Goal: Find specific page/section: Find specific page/section

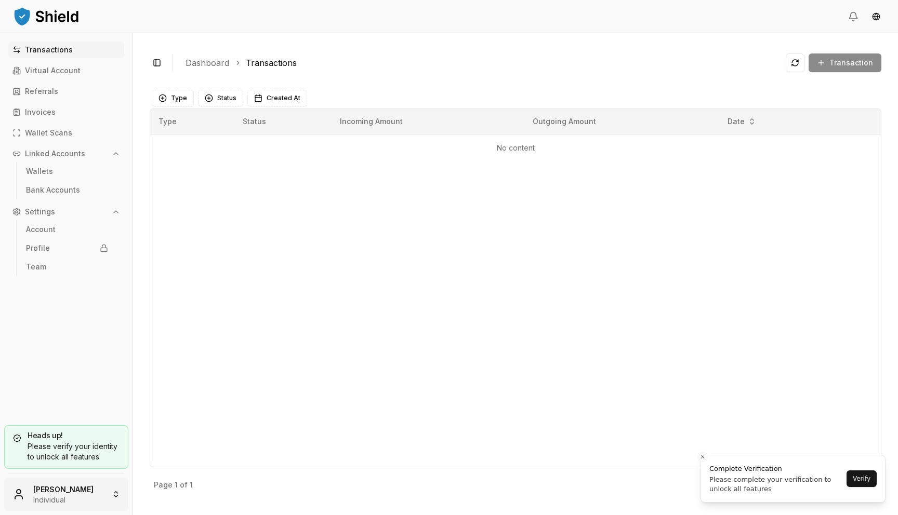
click at [74, 485] on html "Transactions Virtual Account Referrals Invoices Wallet Scans Linked Accounts Wa…" at bounding box center [449, 257] width 898 height 515
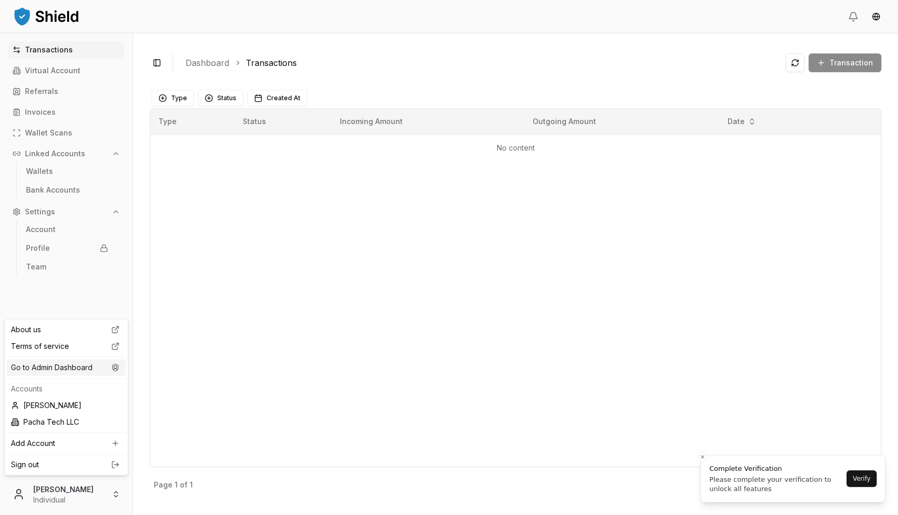
click at [74, 366] on div "Go to Admin Dashboard" at bounding box center [66, 368] width 119 height 17
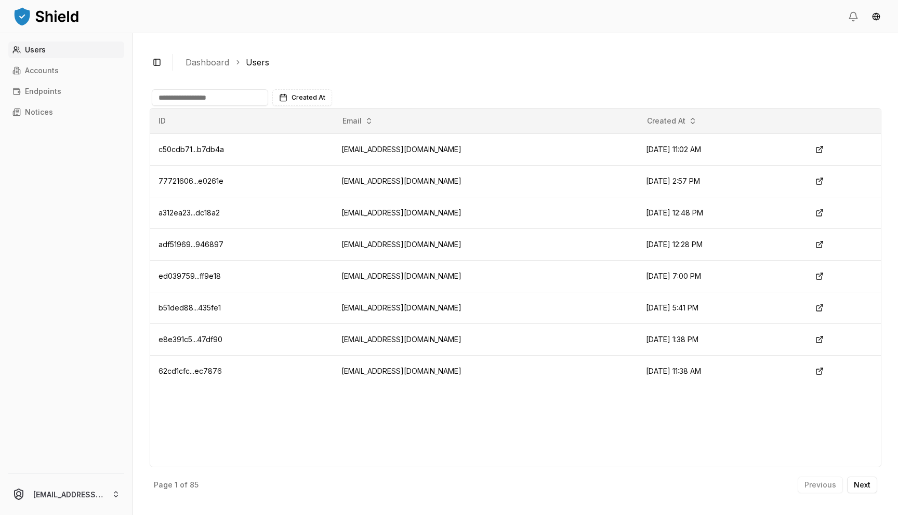
click at [420, 43] on div "Toggle Sidebar Dashboard Users Created At ID Email Created At c50cdb71...b7db4a…" at bounding box center [515, 274] width 765 height 482
click at [74, 491] on html "Users Accounts Endpoints Notices [EMAIL_ADDRESS][DOMAIN_NAME] Toggle Sidebar Da…" at bounding box center [449, 257] width 898 height 515
click at [73, 267] on html "Users Accounts Endpoints Notices [EMAIL_ADDRESS][DOMAIN_NAME] Toggle Sidebar Da…" at bounding box center [449, 257] width 898 height 515
click at [44, 65] on link "Accounts" at bounding box center [66, 70] width 116 height 17
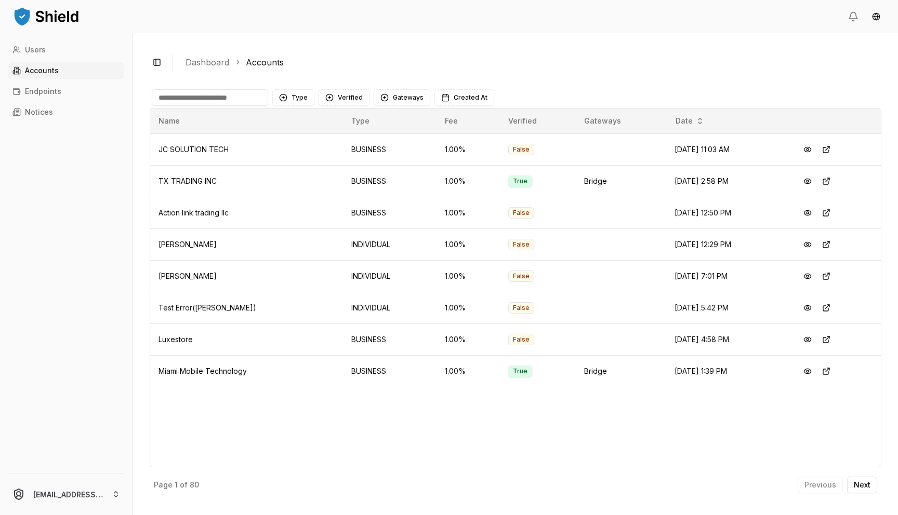
click at [175, 99] on input at bounding box center [210, 97] width 116 height 17
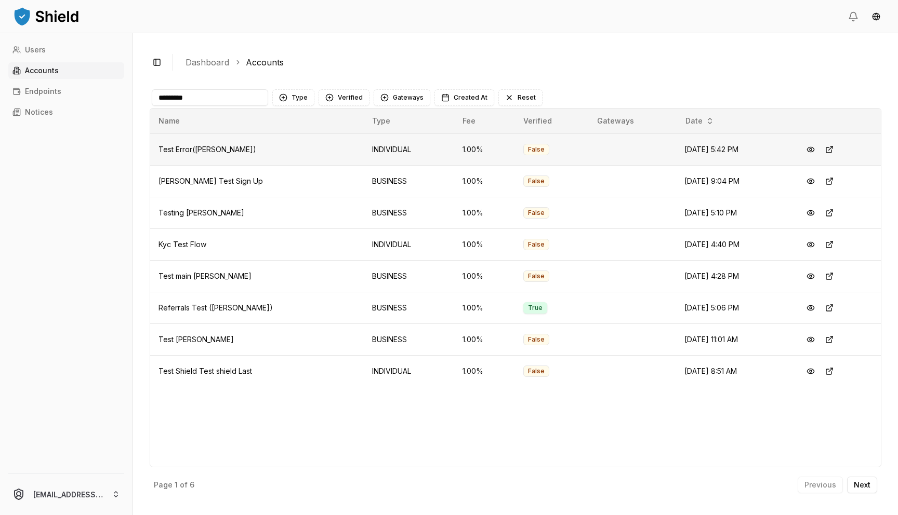
type input "*********"
click at [810, 306] on button at bounding box center [810, 308] width 19 height 19
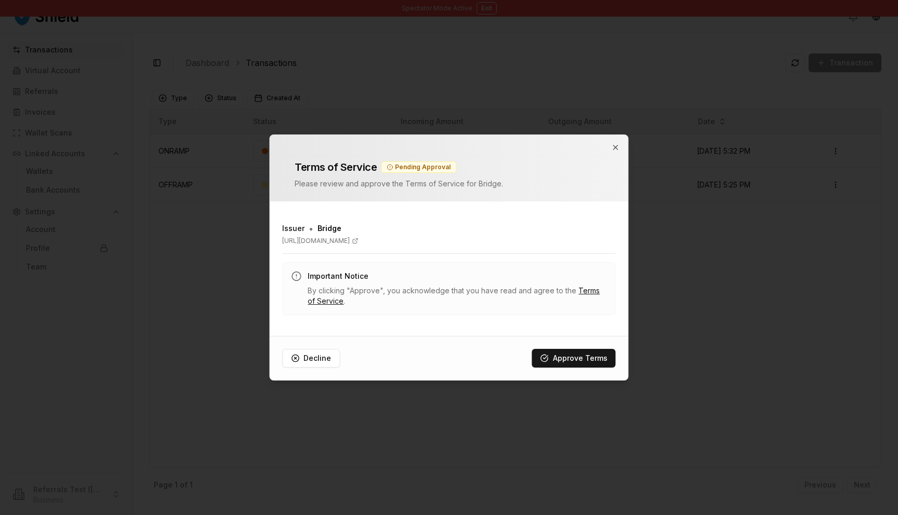
click at [609, 151] on div "Terms of Service Pending Approval Please review and approve the Terms of Servic…" at bounding box center [448, 169] width 333 height 42
click at [615, 147] on icon "button" at bounding box center [616, 148] width 4 height 4
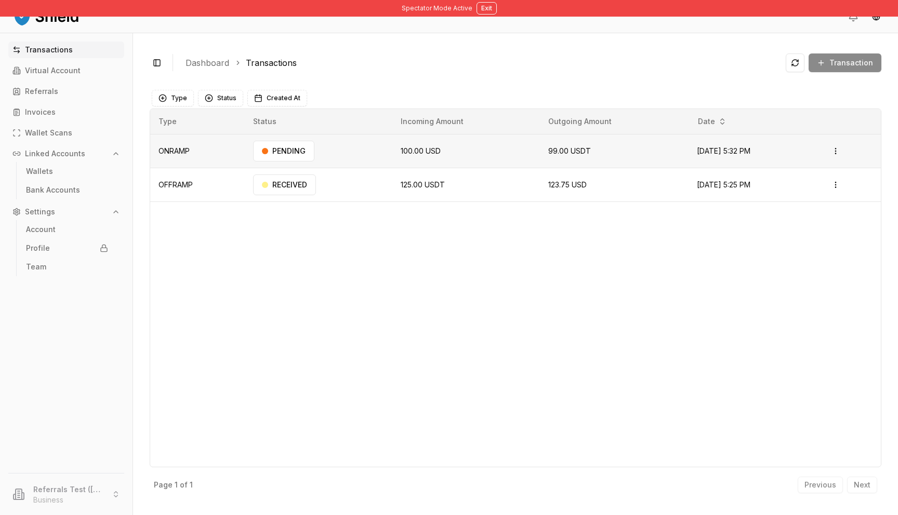
click at [360, 143] on td "PENDING" at bounding box center [319, 151] width 148 height 34
click at [295, 154] on div "PENDING" at bounding box center [283, 151] width 61 height 21
click at [69, 154] on p "Linked Accounts" at bounding box center [55, 153] width 60 height 7
click at [61, 188] on p "Bank Accounts" at bounding box center [53, 190] width 54 height 7
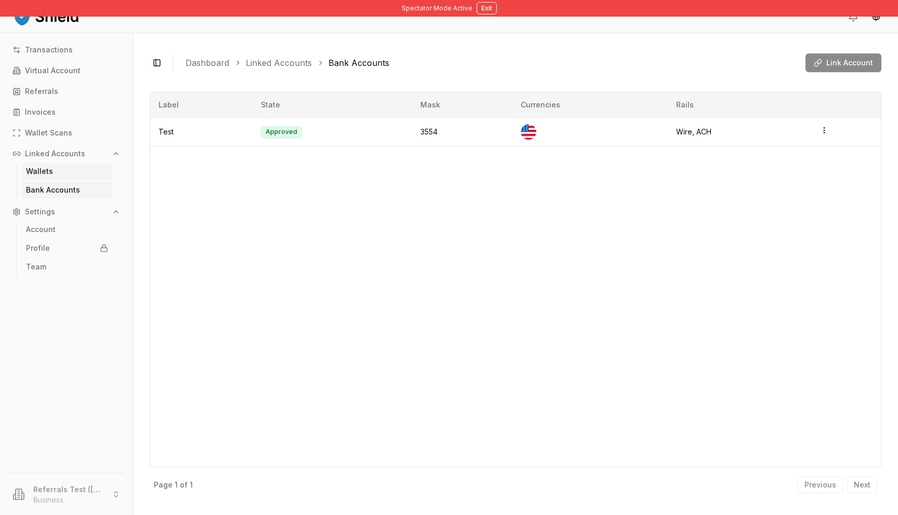
click at [55, 171] on link "Wallets" at bounding box center [67, 171] width 90 height 17
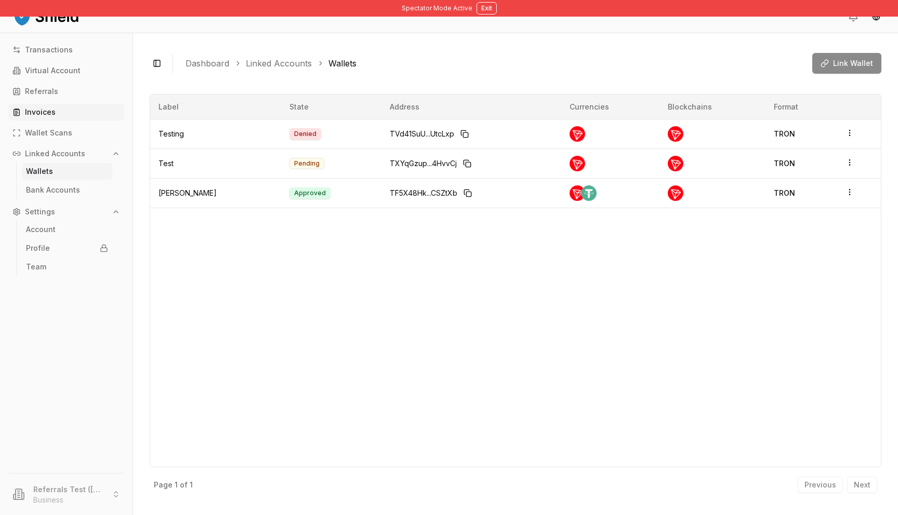
click at [45, 118] on link "Invoices" at bounding box center [66, 112] width 116 height 17
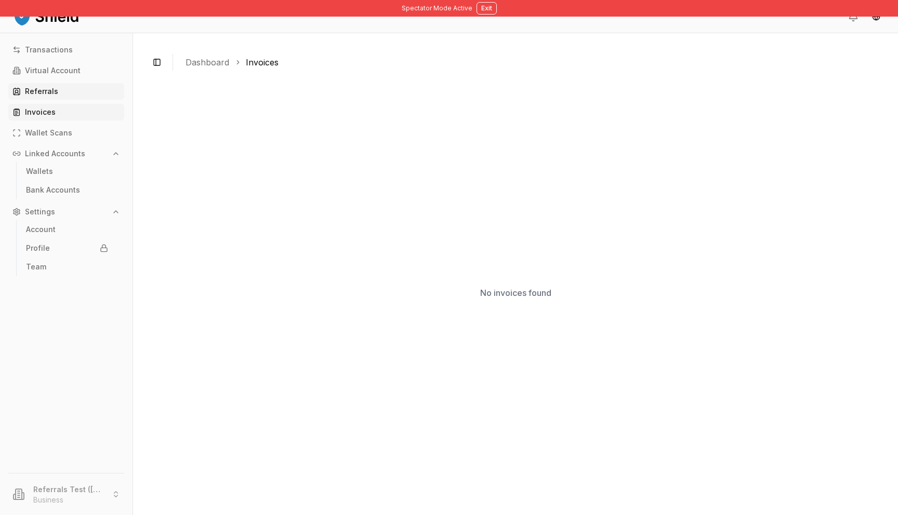
click at [41, 97] on link "Referrals" at bounding box center [66, 91] width 116 height 17
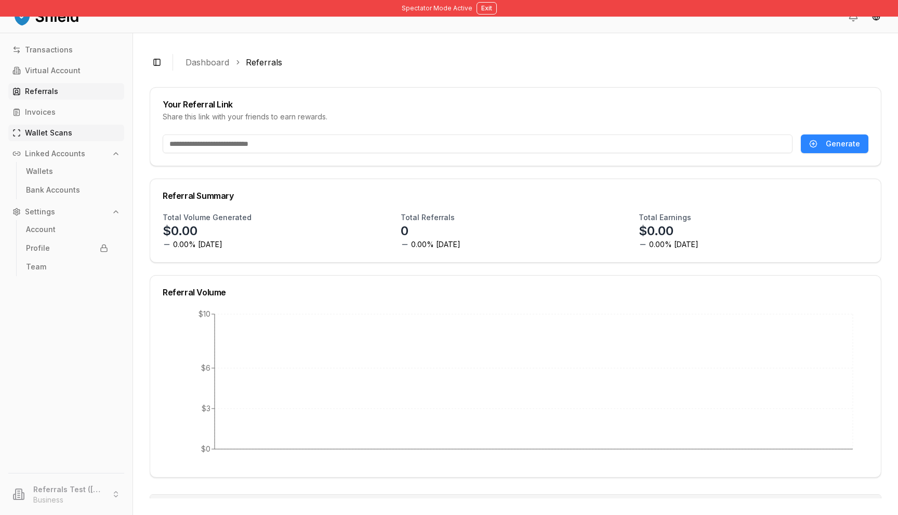
click at [62, 129] on p "Wallet Scans" at bounding box center [48, 132] width 47 height 7
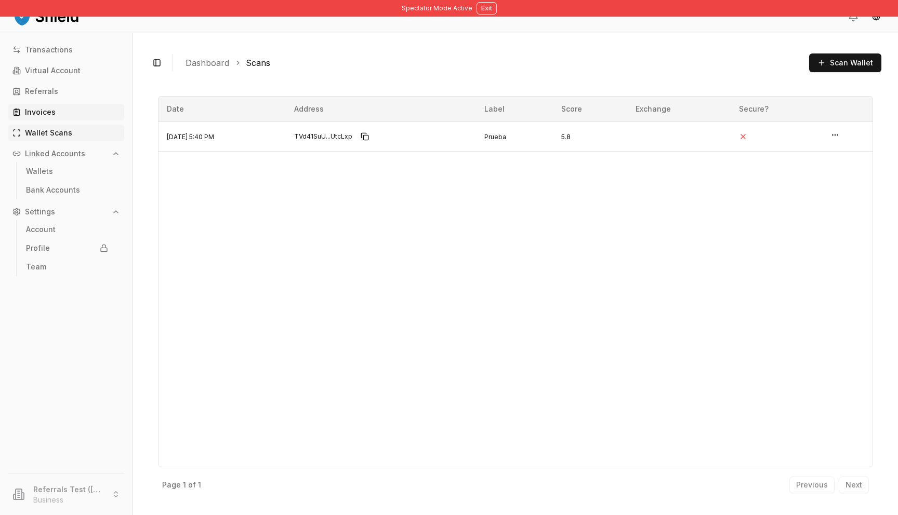
click at [44, 113] on p "Invoices" at bounding box center [40, 112] width 31 height 7
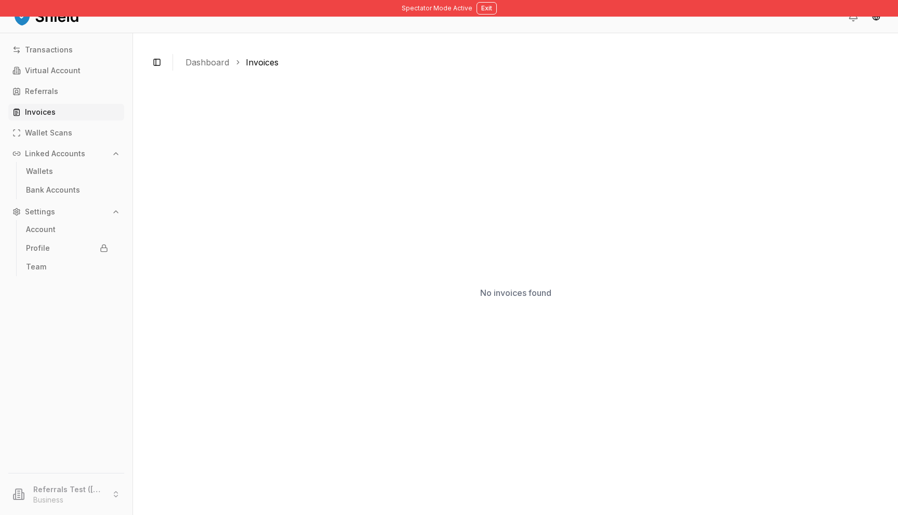
click at [74, 150] on p "Linked Accounts" at bounding box center [55, 153] width 60 height 7
click at [69, 136] on p "Wallet Scans" at bounding box center [48, 132] width 47 height 7
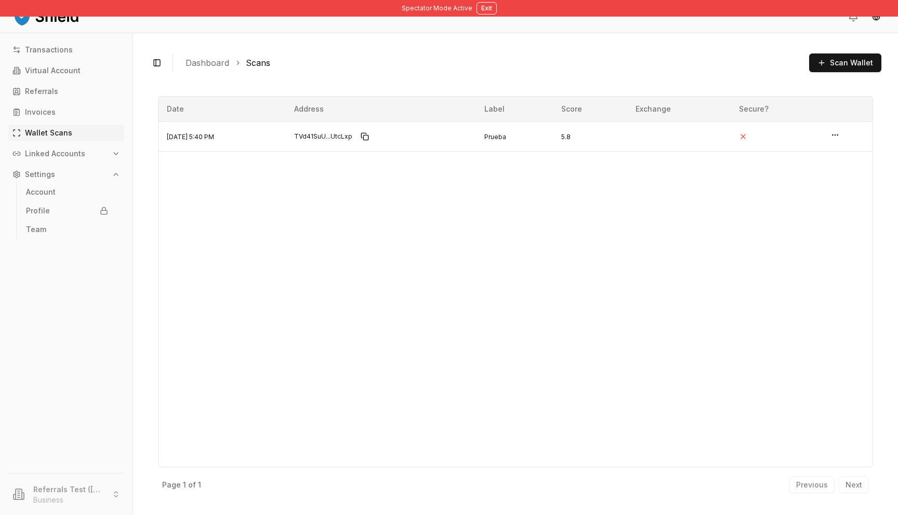
click at [103, 154] on button "Linked Accounts" at bounding box center [66, 154] width 116 height 17
click at [74, 211] on button "Settings" at bounding box center [66, 212] width 116 height 17
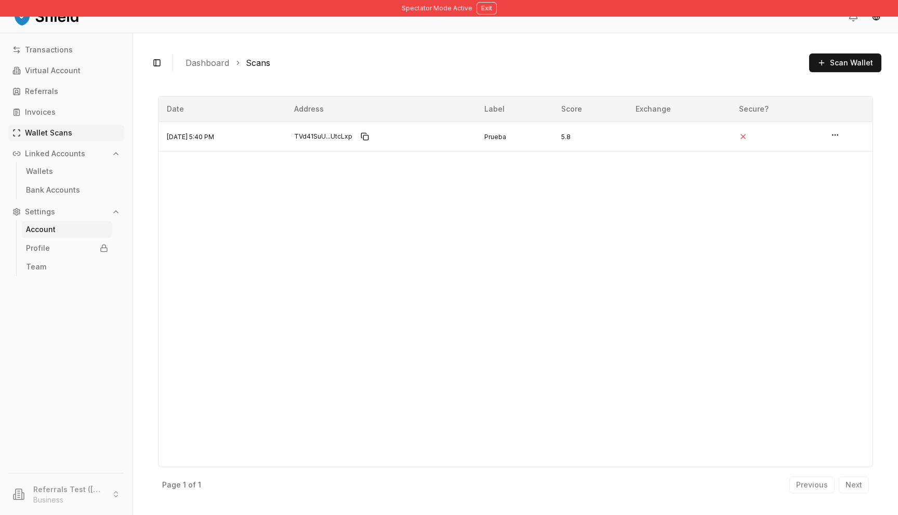
click at [59, 228] on link "Account" at bounding box center [67, 229] width 90 height 17
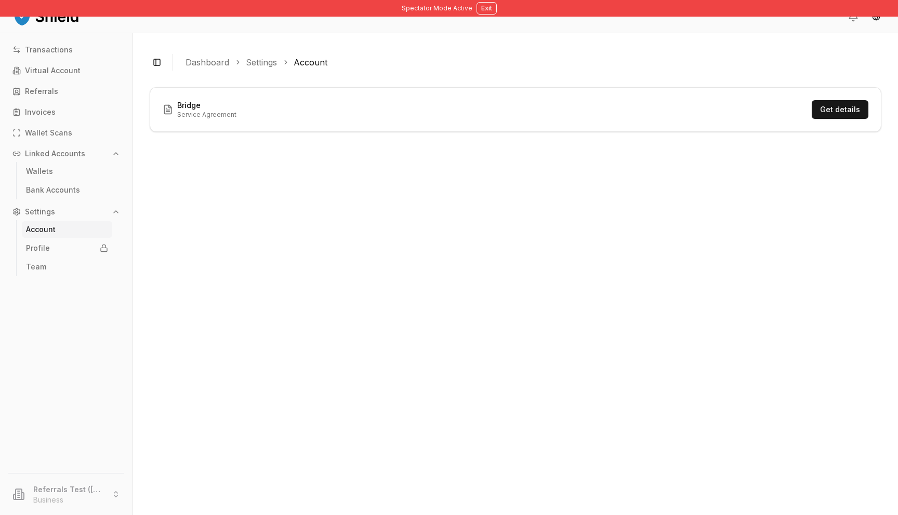
click at [210, 101] on h3 "Bridge" at bounding box center [206, 105] width 59 height 10
click at [862, 116] on button "Get details" at bounding box center [840, 109] width 57 height 19
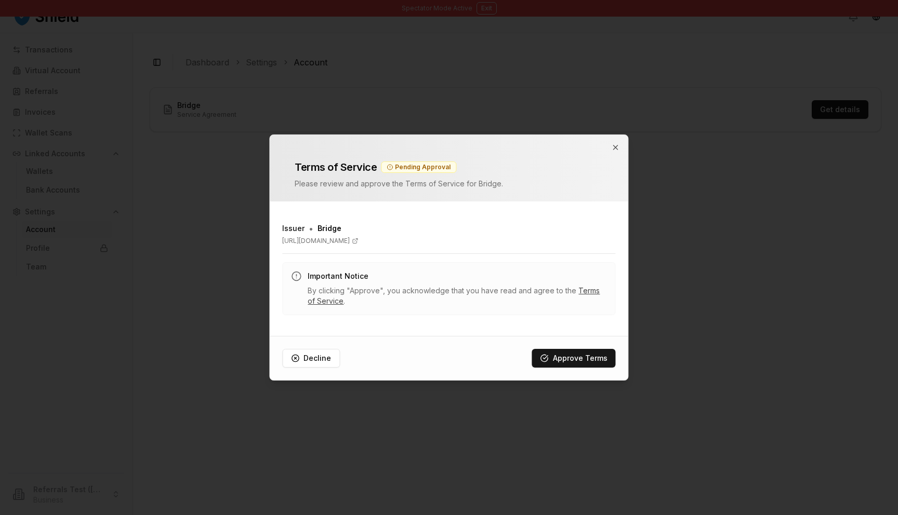
click at [594, 289] on link "Terms of Service" at bounding box center [454, 295] width 292 height 19
click at [611, 147] on div "Terms of Service Pending Approval Please review and approve the Terms of Servic…" at bounding box center [449, 168] width 358 height 67
click at [614, 148] on icon "button" at bounding box center [616, 147] width 8 height 8
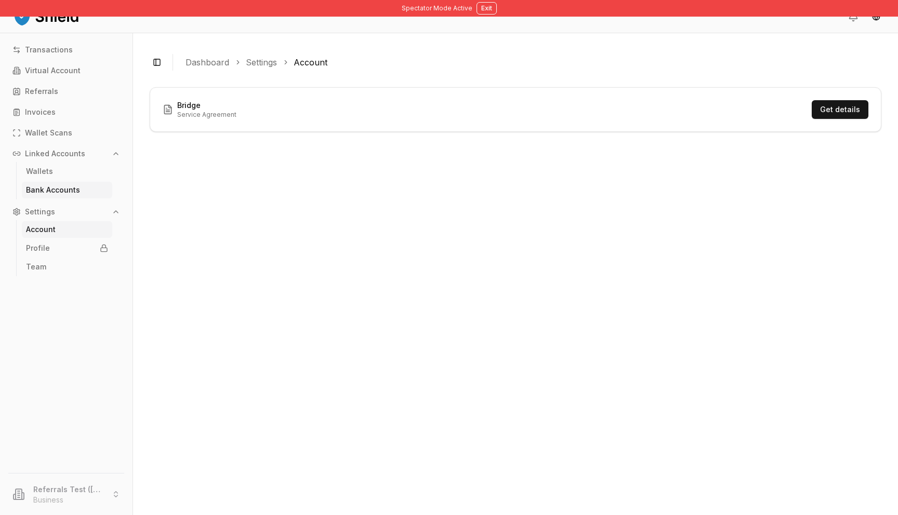
click at [79, 189] on link "Bank Accounts" at bounding box center [67, 190] width 90 height 17
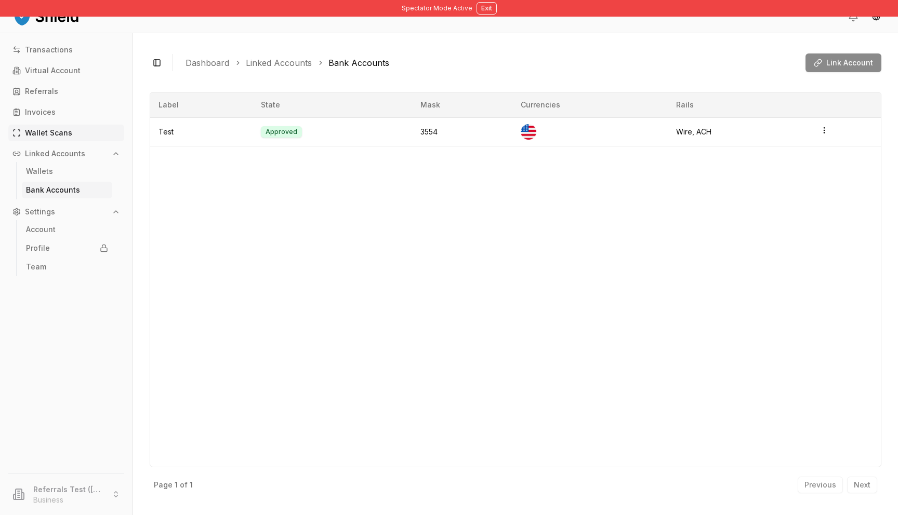
click at [58, 135] on p "Wallet Scans" at bounding box center [48, 132] width 47 height 7
click at [49, 114] on p "Invoices" at bounding box center [40, 112] width 31 height 7
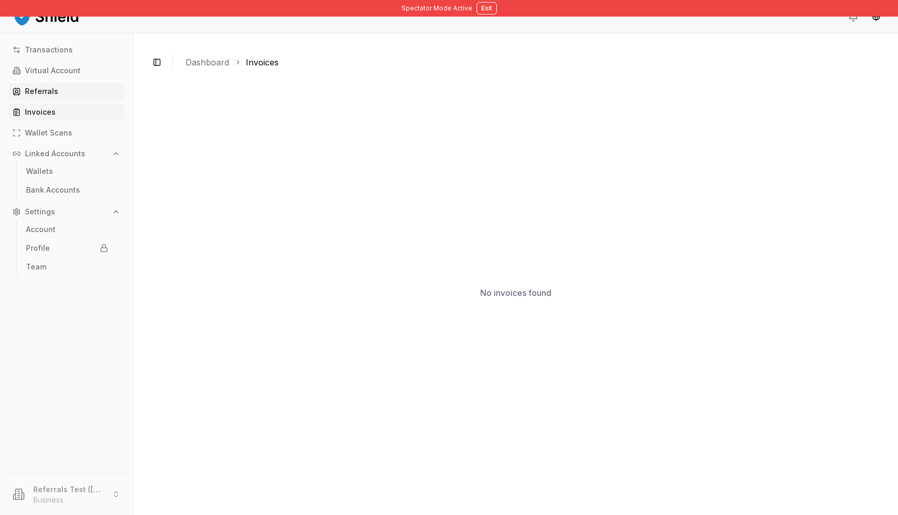
click at [45, 95] on p "Referrals" at bounding box center [41, 91] width 33 height 7
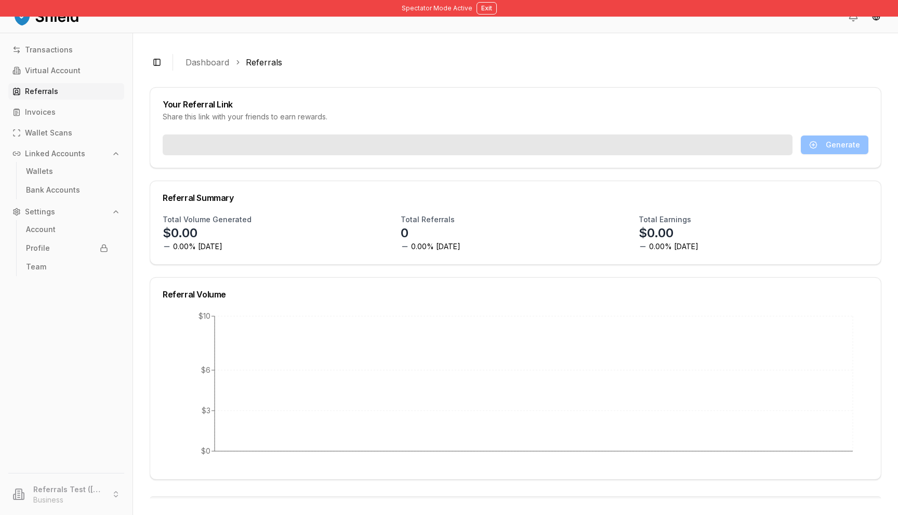
click at [56, 80] on div "Transactions Virtual Account Referrals Invoices Wallet Scans Linked Accounts Wa…" at bounding box center [66, 251] width 133 height 419
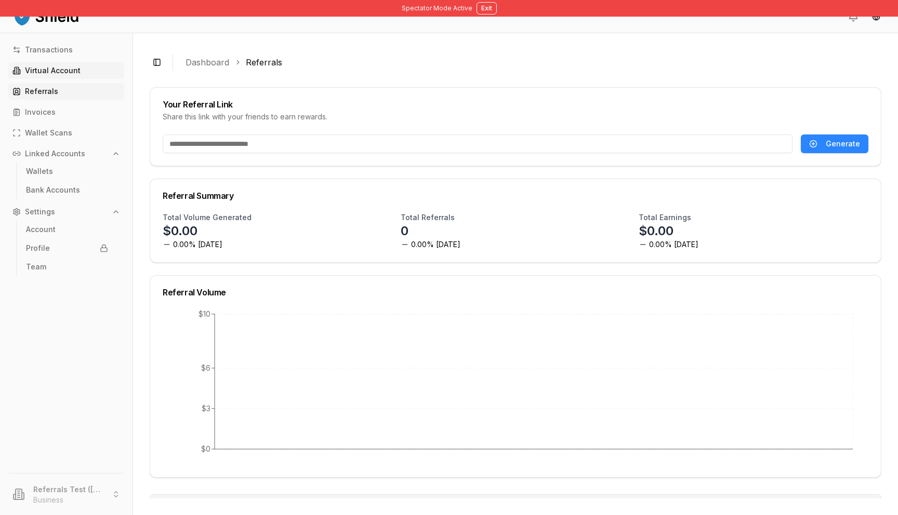
click at [57, 72] on p "Virtual Account" at bounding box center [53, 70] width 56 height 7
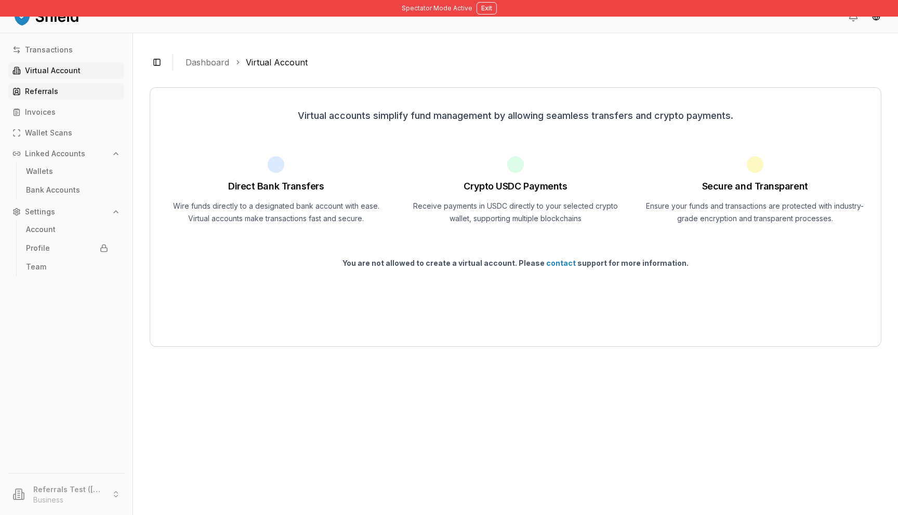
click at [52, 89] on p "Referrals" at bounding box center [41, 91] width 33 height 7
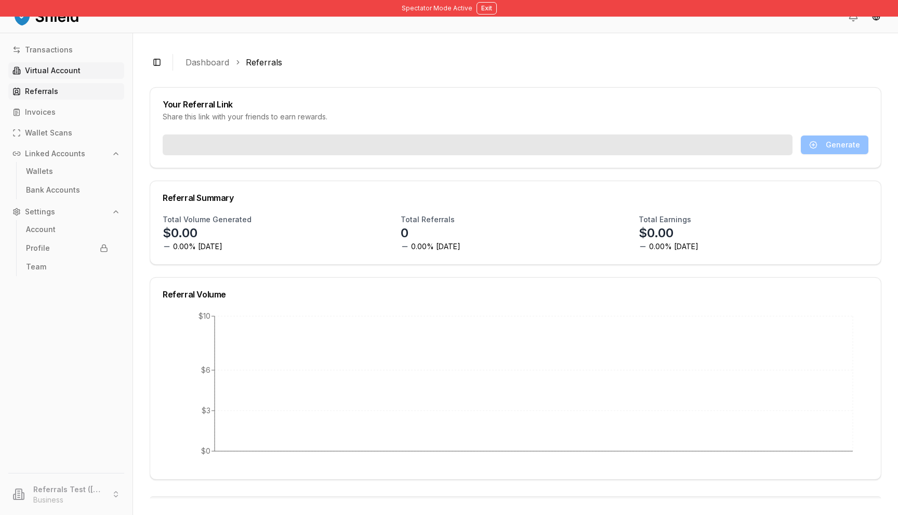
click at [60, 71] on p "Virtual Account" at bounding box center [53, 70] width 56 height 7
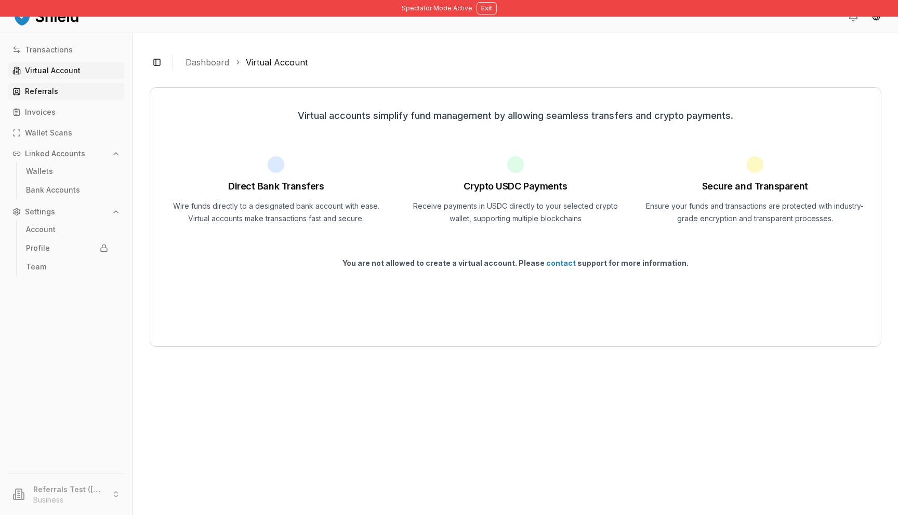
click at [47, 95] on p "Referrals" at bounding box center [41, 91] width 33 height 7
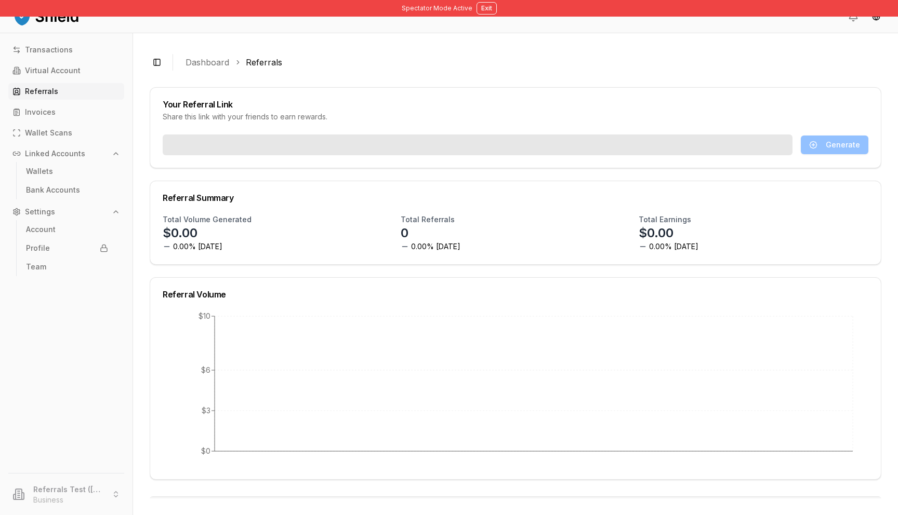
click at [47, 91] on p "Referrals" at bounding box center [41, 91] width 33 height 7
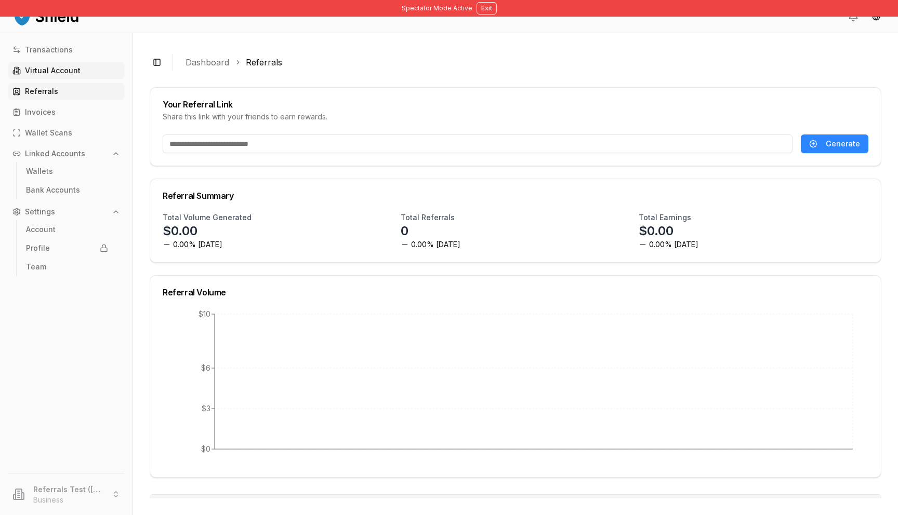
click at [55, 74] on p "Virtual Account" at bounding box center [53, 70] width 56 height 7
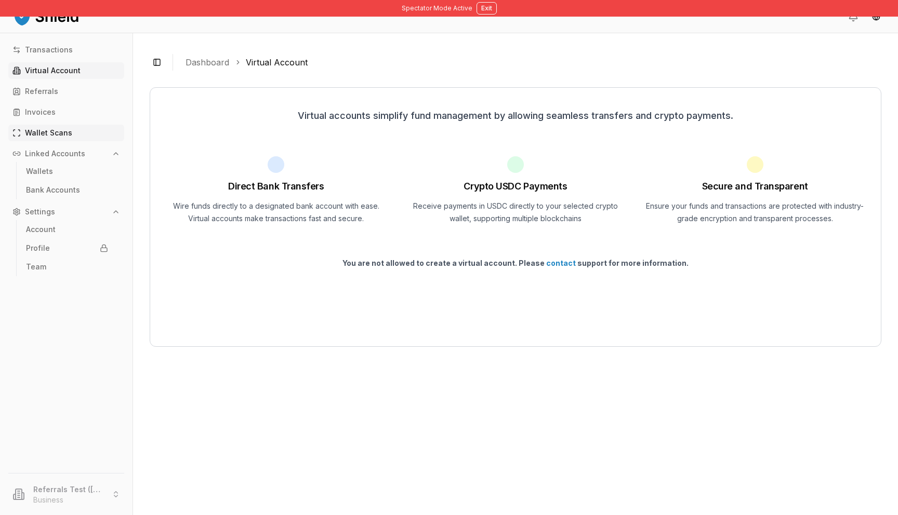
click at [72, 130] on link "Wallet Scans" at bounding box center [66, 133] width 116 height 17
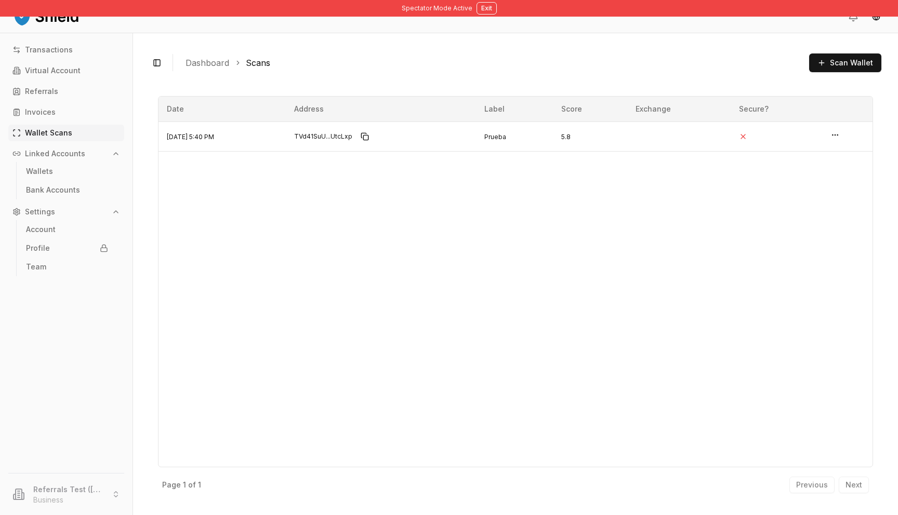
drag, startPoint x: 105, startPoint y: 239, endPoint x: 126, endPoint y: 87, distance: 153.2
click at [105, 218] on div "Settings Account Profile Team" at bounding box center [66, 240] width 116 height 73
click at [489, 11] on button "Exit" at bounding box center [487, 8] width 20 height 12
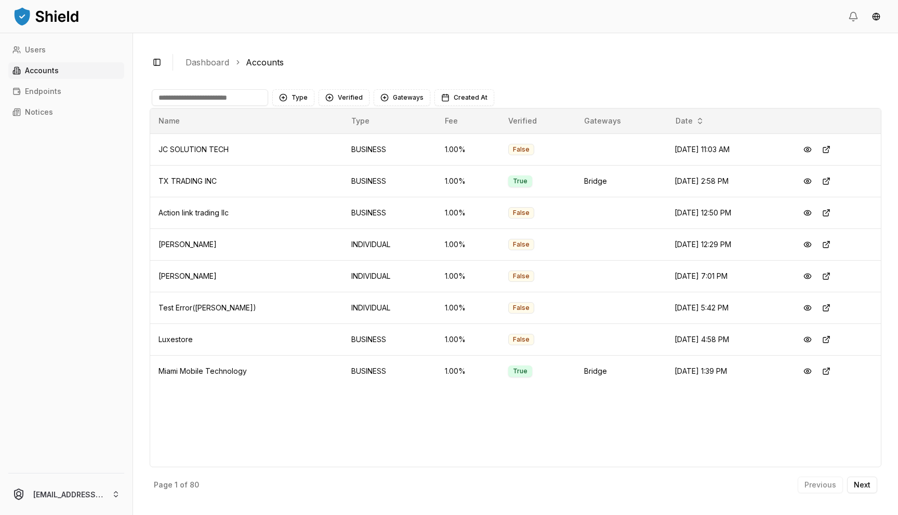
click at [220, 105] on input at bounding box center [210, 97] width 116 height 17
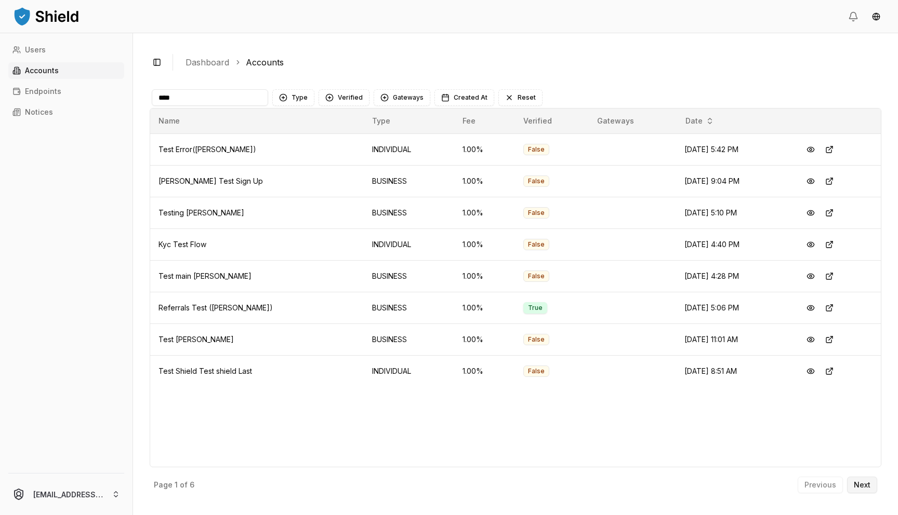
type input "****"
click at [864, 492] on button "Next" at bounding box center [862, 485] width 30 height 17
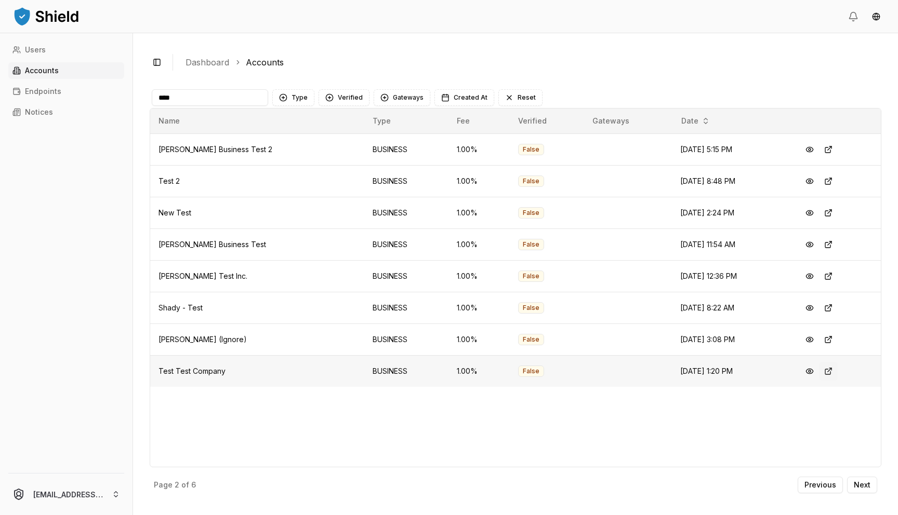
click at [825, 368] on button at bounding box center [828, 371] width 19 height 19
